Goal: Information Seeking & Learning: Learn about a topic

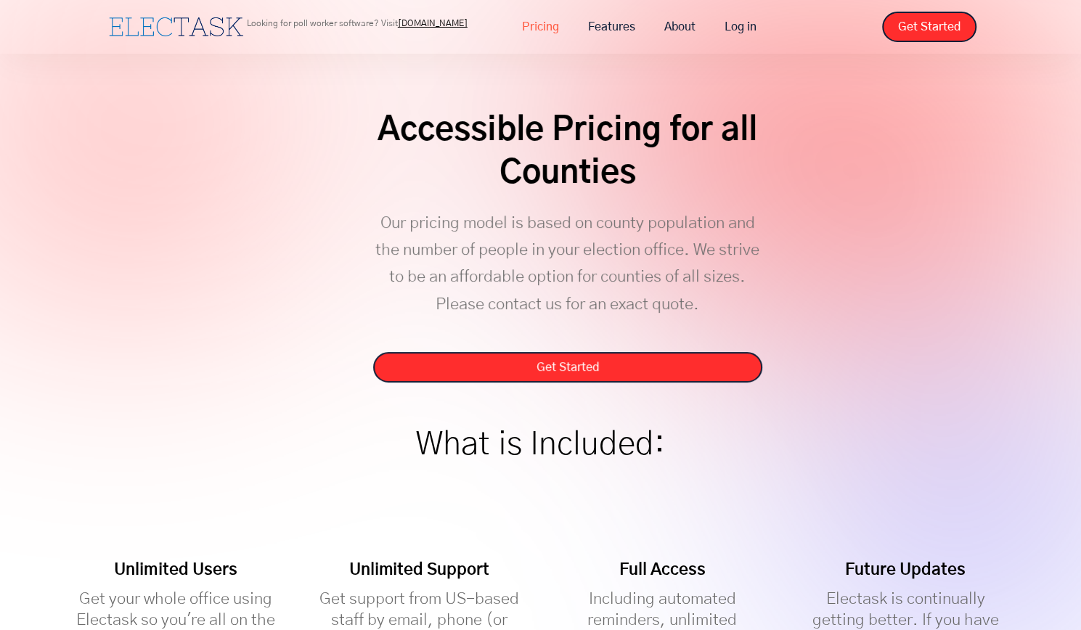
click at [537, 28] on link "Pricing" at bounding box center [541, 27] width 66 height 30
click at [667, 12] on link "About" at bounding box center [680, 27] width 60 height 30
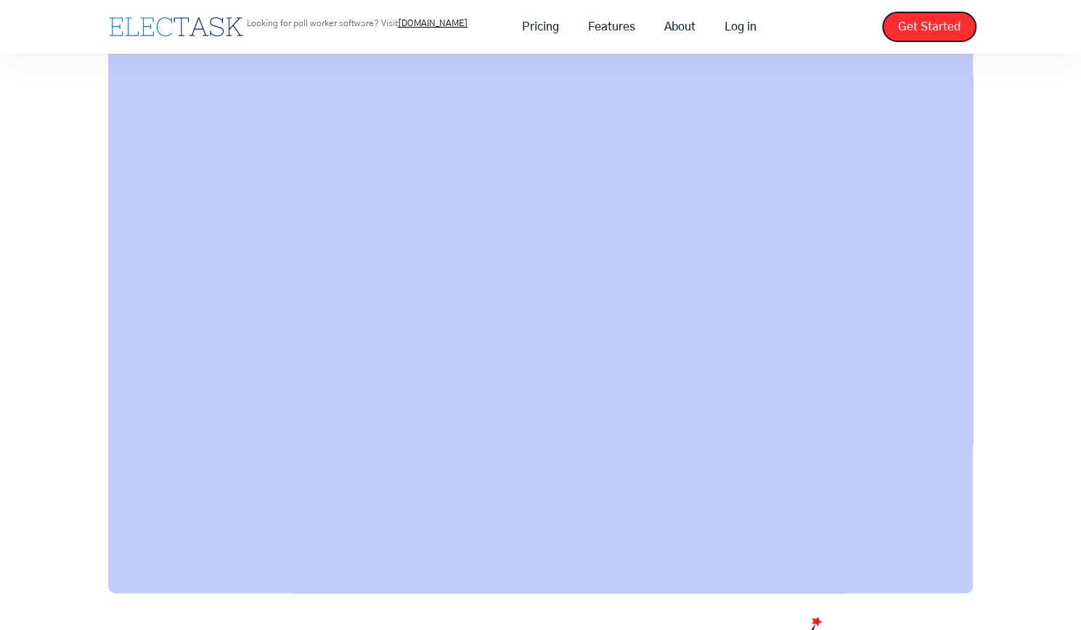
scroll to position [884, 0]
